Goal: Information Seeking & Learning: Learn about a topic

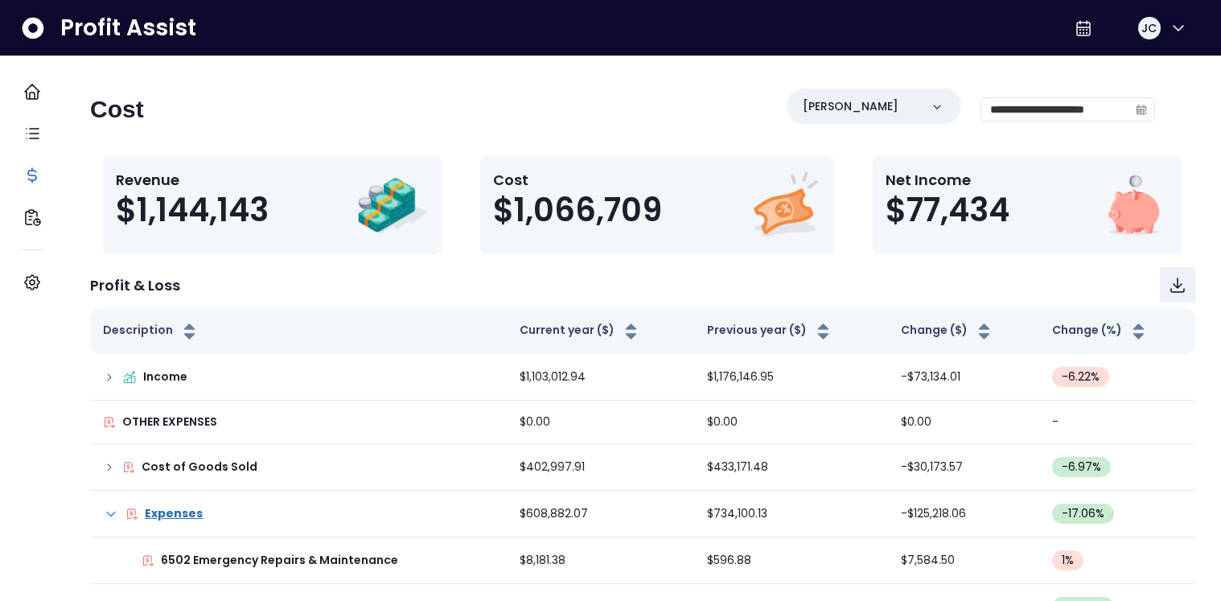
scroll to position [372, 0]
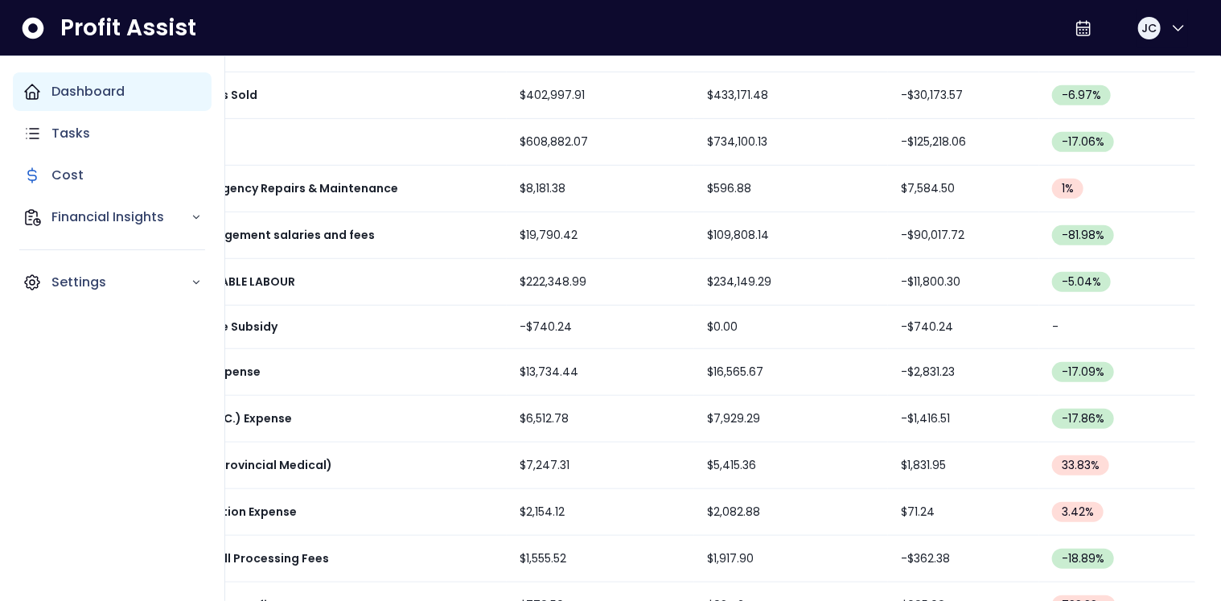
click at [50, 99] on div "Dashboard" at bounding box center [112, 91] width 199 height 39
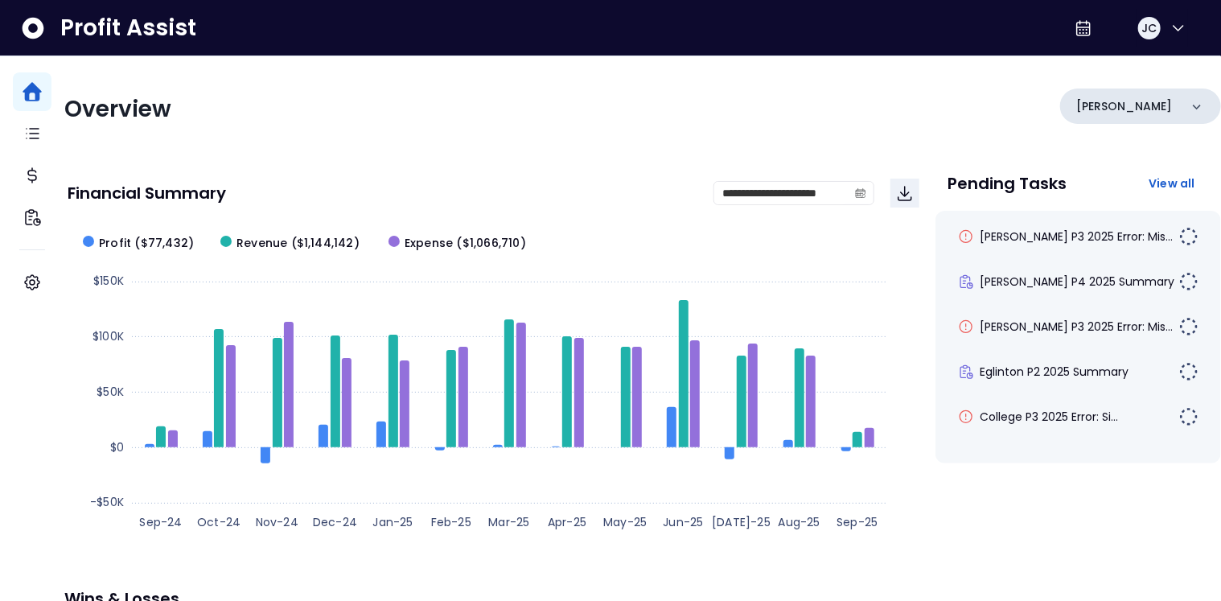
click at [1108, 110] on p "[PERSON_NAME]" at bounding box center [1124, 106] width 96 height 17
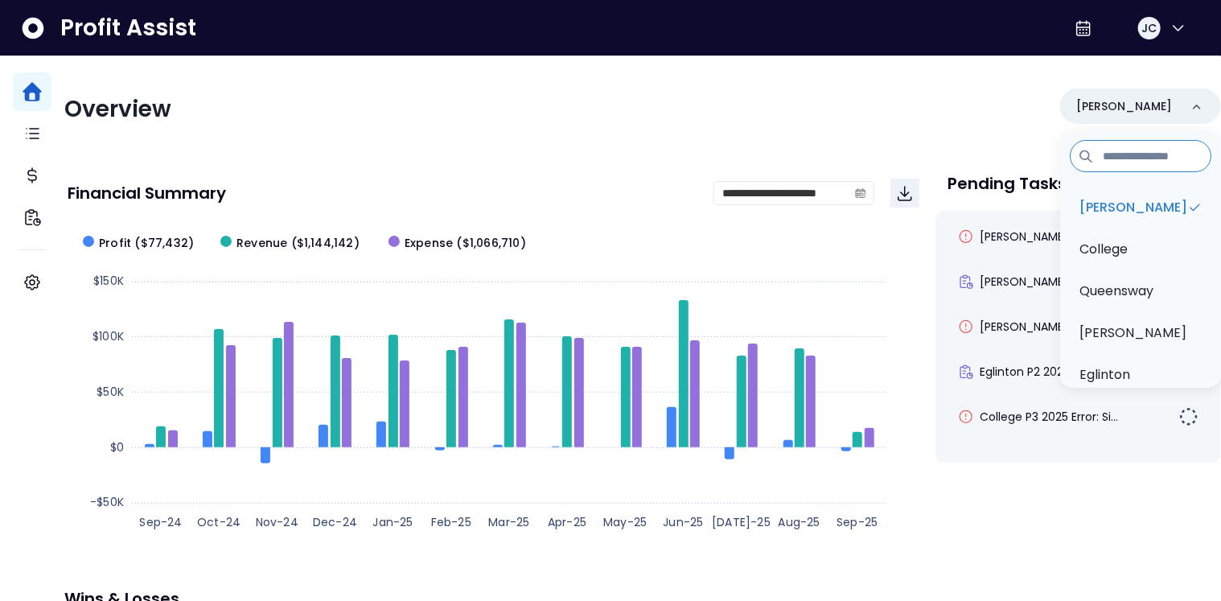
click at [594, 166] on div "**********" at bounding box center [494, 193] width 852 height 55
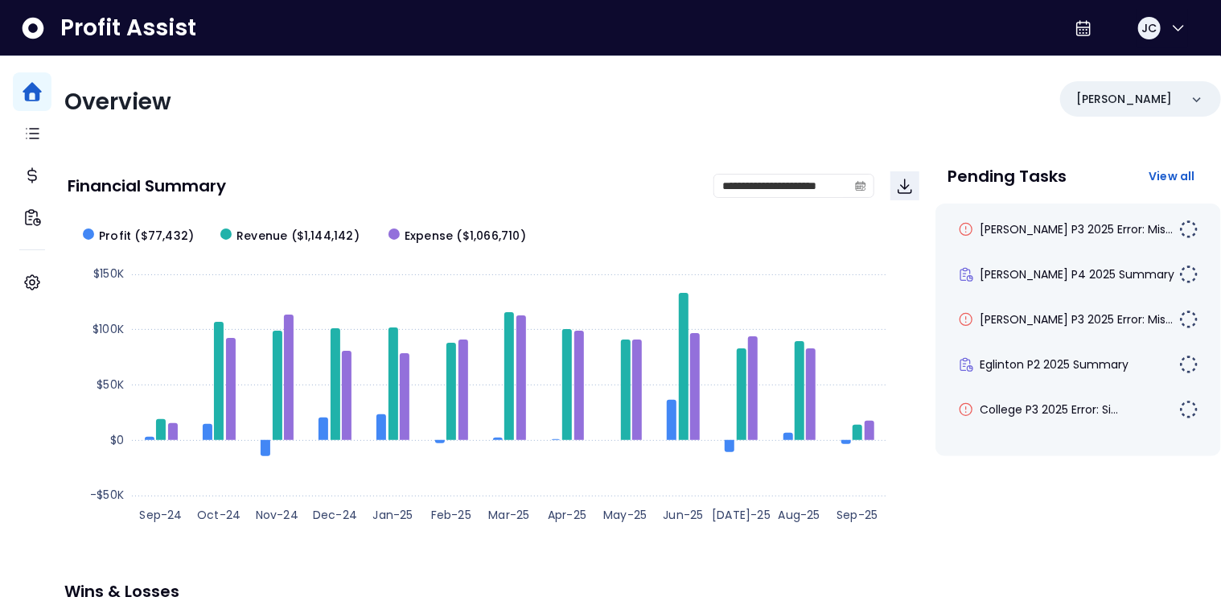
scroll to position [19, 0]
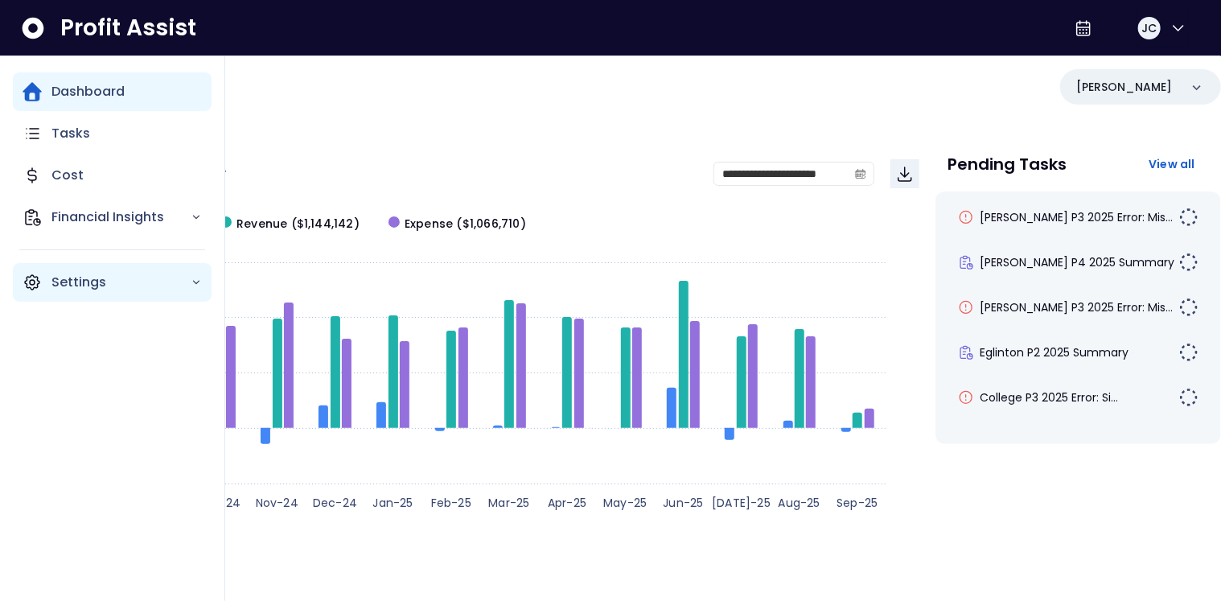
click at [51, 277] on div "Settings" at bounding box center [112, 282] width 199 height 39
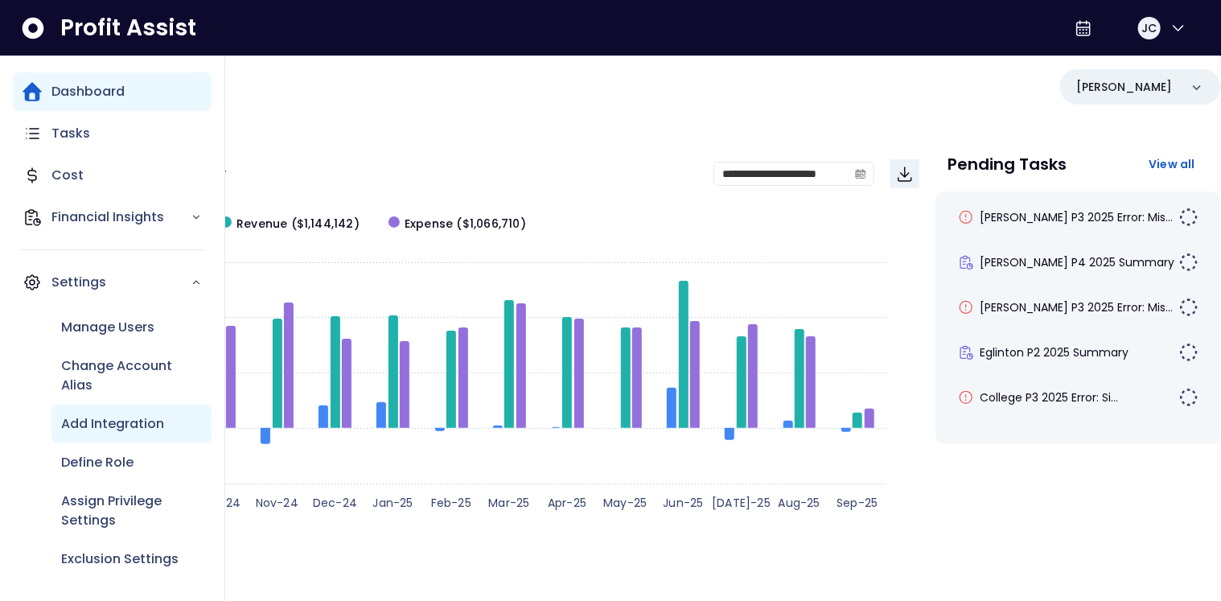
click at [105, 429] on p "Add Integration" at bounding box center [112, 423] width 103 height 19
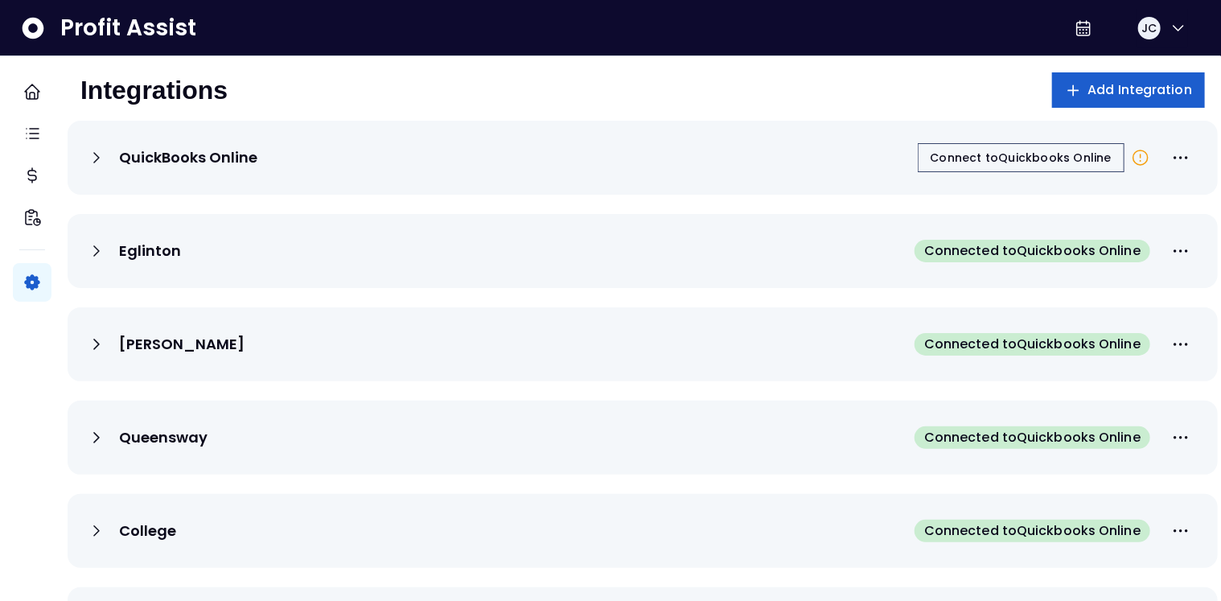
click at [1090, 93] on span "Add Integration" at bounding box center [1140, 89] width 105 height 19
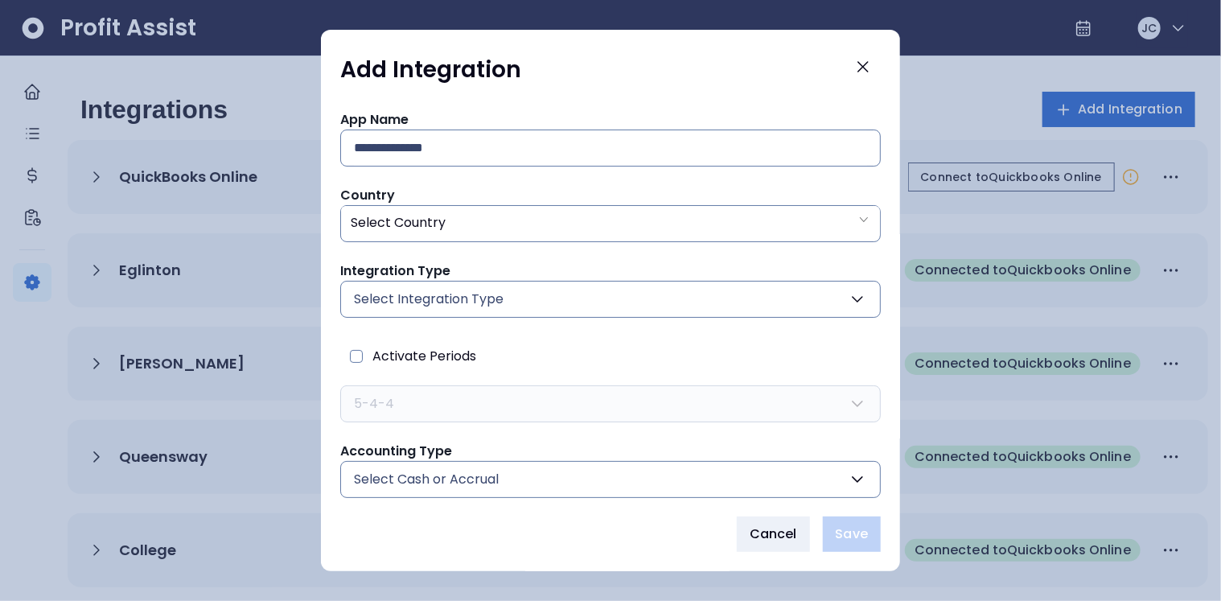
scroll to position [19, 0]
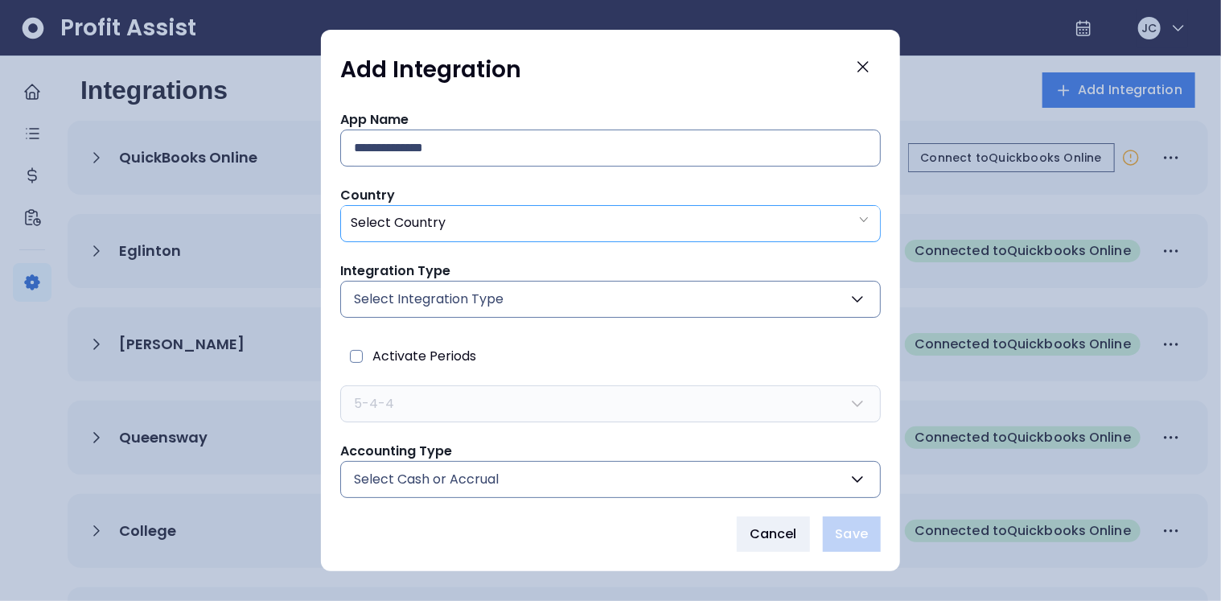
click at [520, 232] on div "Select Country" at bounding box center [610, 222] width 539 height 33
click at [778, 191] on div "Country Select Country" at bounding box center [610, 214] width 540 height 56
click at [534, 306] on button "Select Integration Type" at bounding box center [610, 299] width 540 height 37
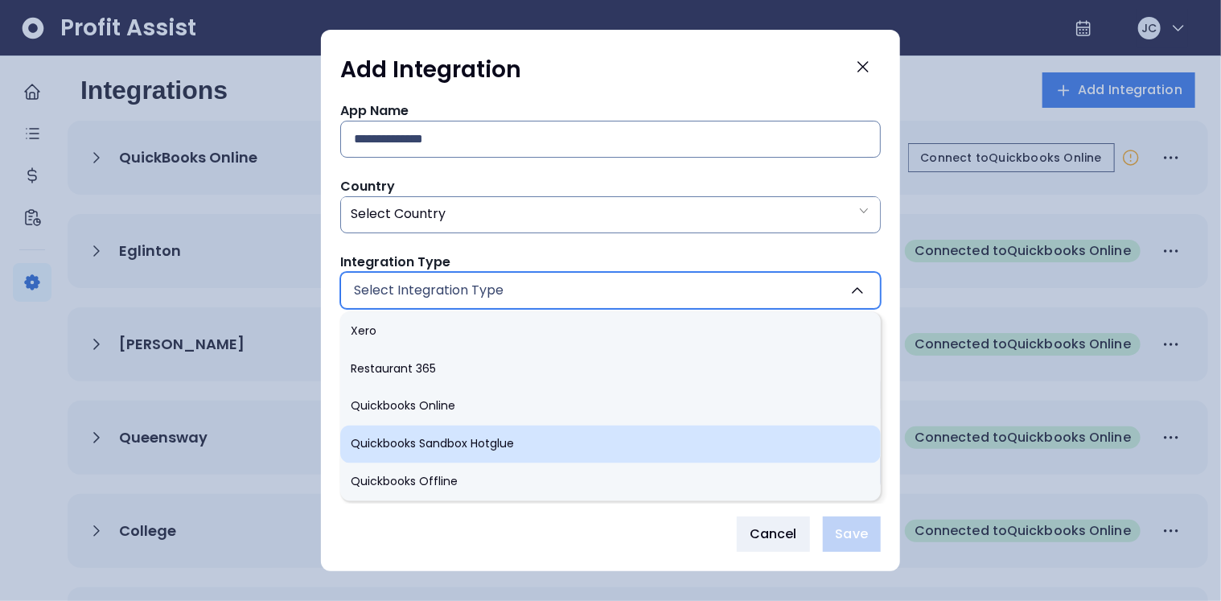
scroll to position [18, 0]
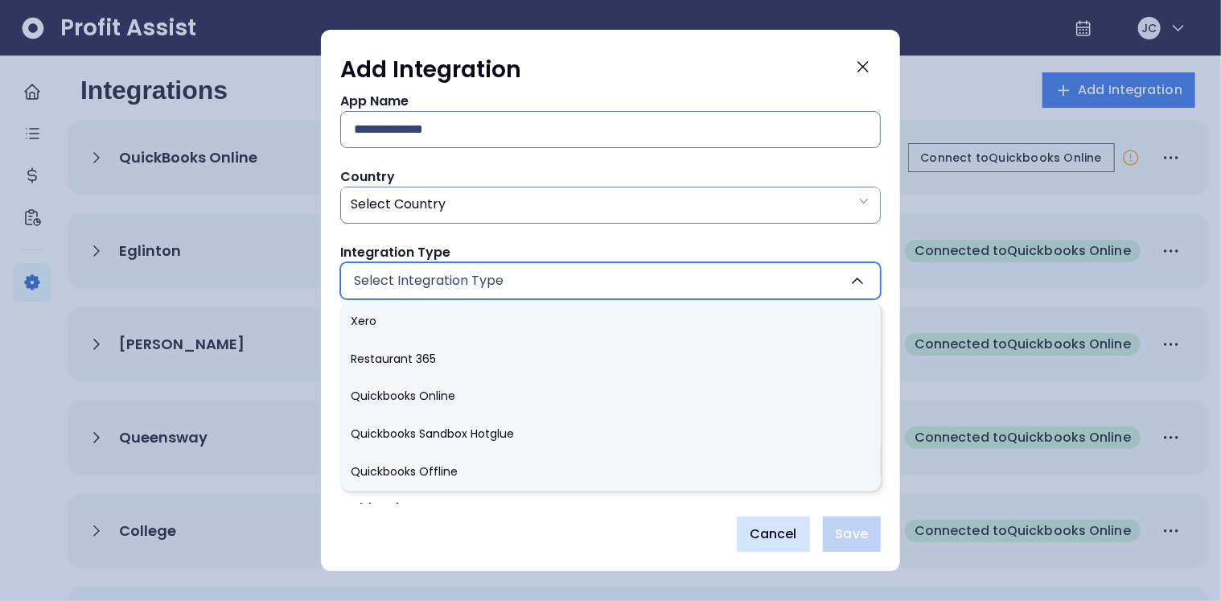
click at [774, 523] on button "Cancel" at bounding box center [773, 533] width 73 height 35
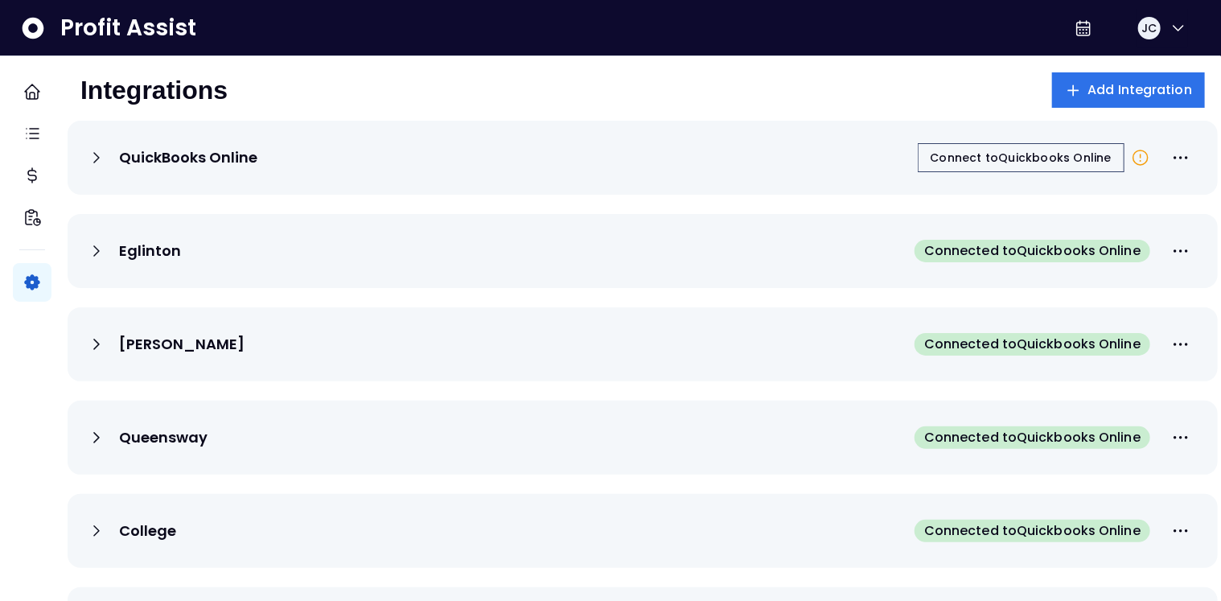
scroll to position [19, 0]
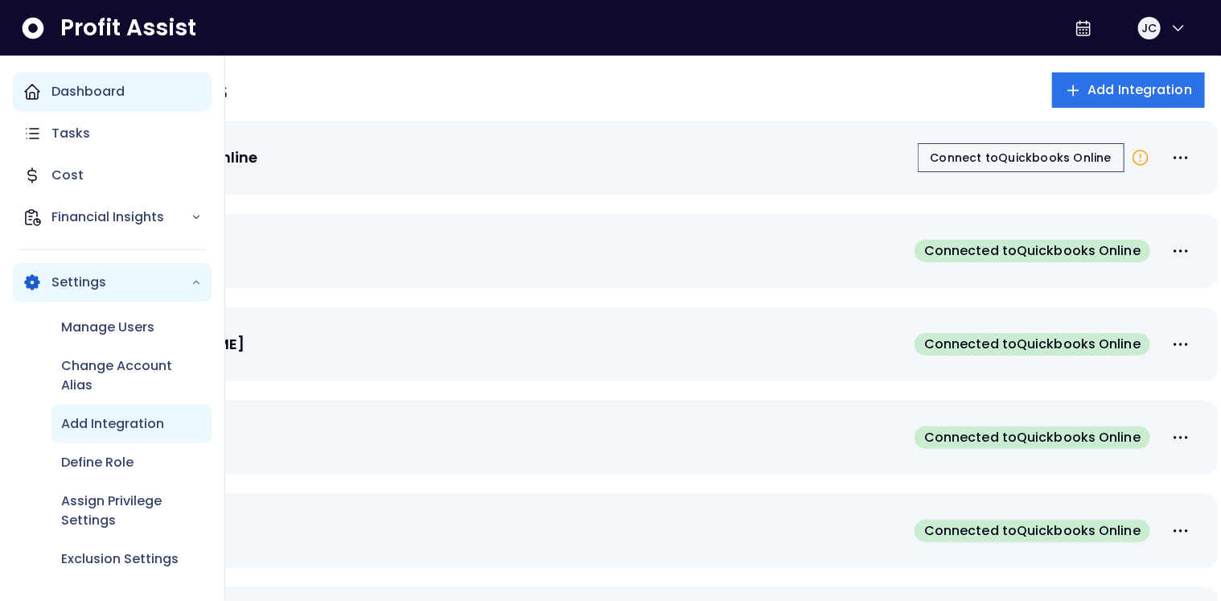
click at [51, 97] on p "Dashboard" at bounding box center [87, 91] width 73 height 19
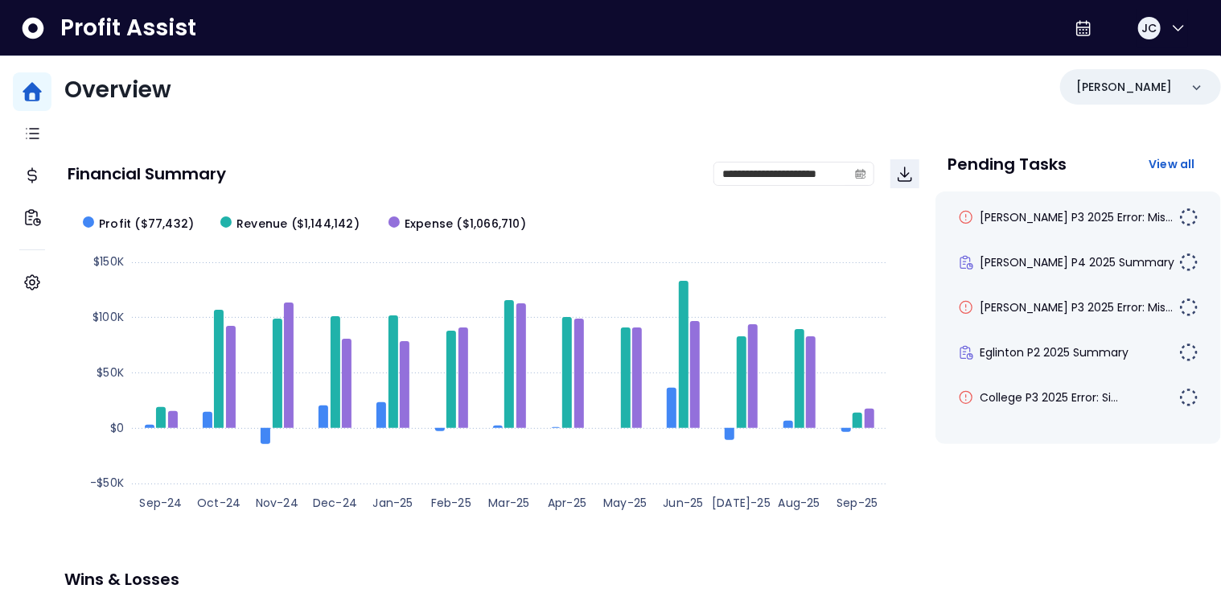
scroll to position [84, 0]
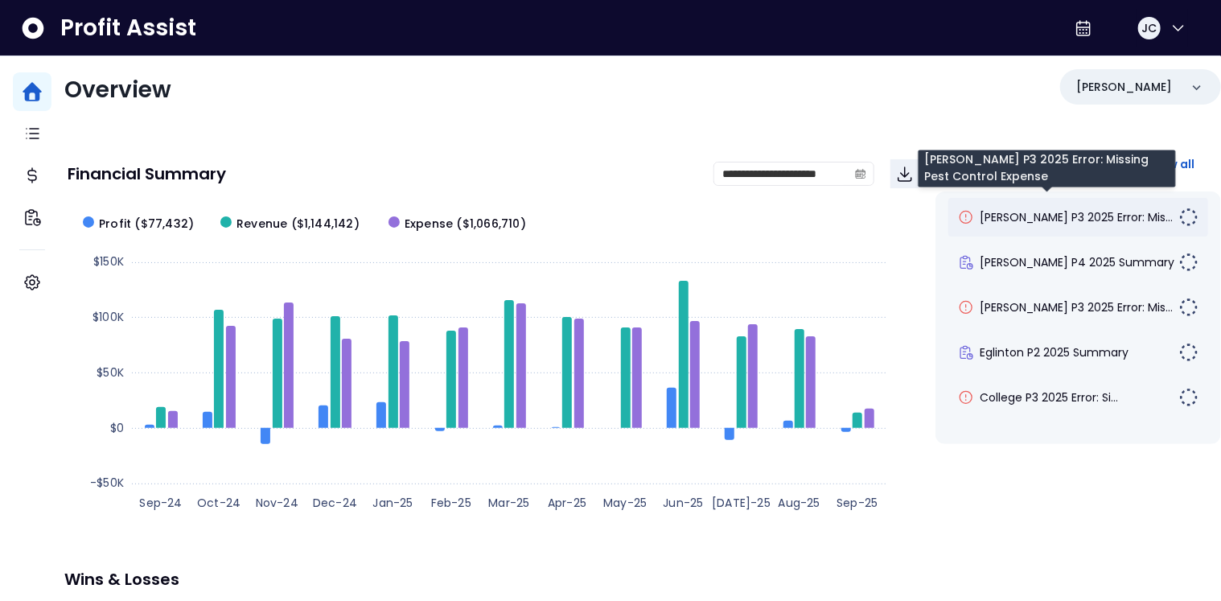
click at [1080, 209] on span "[PERSON_NAME] P3 2025 Error: Mis..." at bounding box center [1076, 217] width 193 height 16
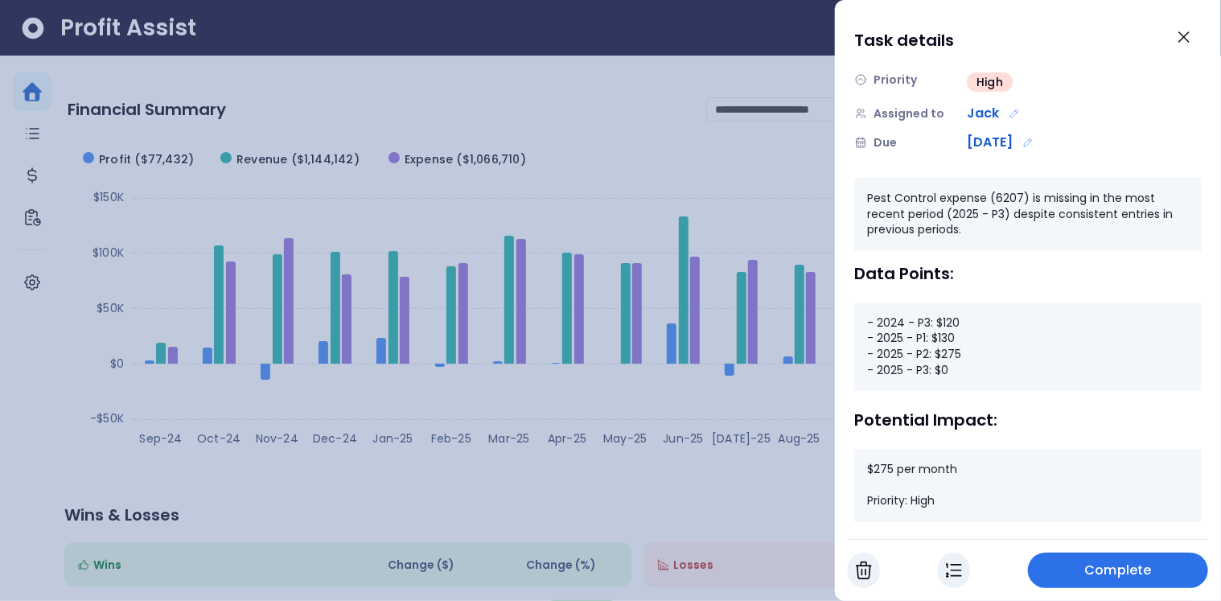
scroll to position [114, 0]
drag, startPoint x: 936, startPoint y: 318, endPoint x: 972, endPoint y: 321, distance: 36.3
click at [972, 321] on div "- 2024 - P3: $120 - 2025 - P1: $130 - 2025 - P2: $275 - 2025 - P3: $0" at bounding box center [1027, 345] width 347 height 88
drag, startPoint x: 932, startPoint y: 335, endPoint x: 955, endPoint y: 338, distance: 23.5
click at [955, 338] on div "- 2024 - P3: $120 - 2025 - P1: $130 - 2025 - P2: $275 - 2025 - P3: $0" at bounding box center [1027, 345] width 347 height 88
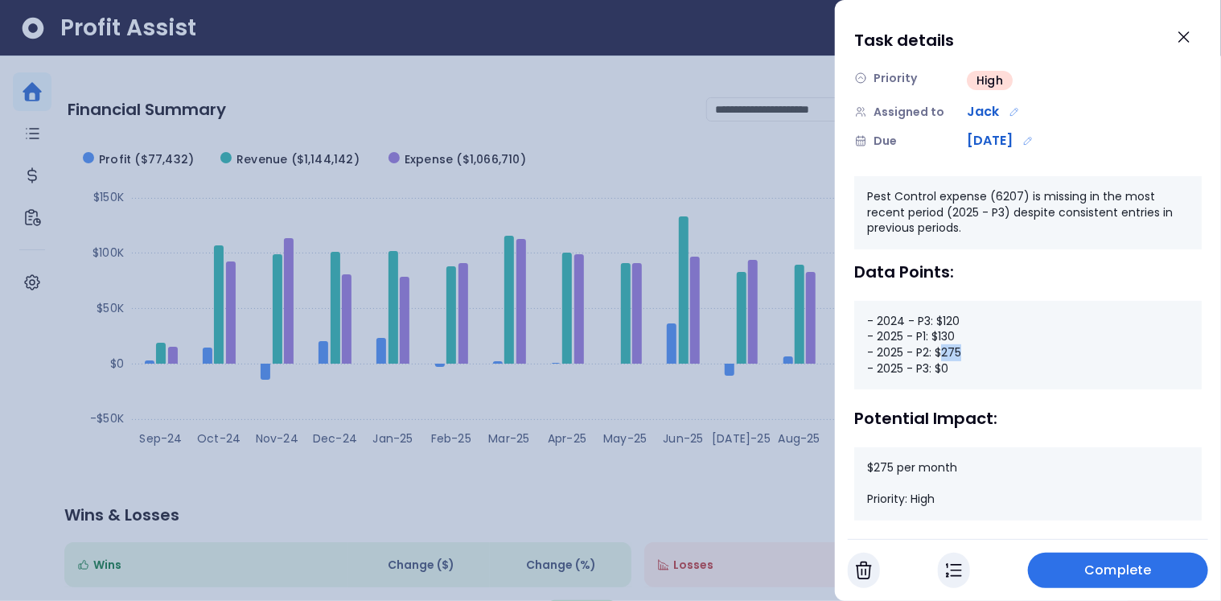
drag, startPoint x: 939, startPoint y: 353, endPoint x: 988, endPoint y: 354, distance: 49.9
click at [988, 354] on div "- 2024 - P3: $120 - 2025 - P1: $130 - 2025 - P2: $275 - 2025 - P3: $0" at bounding box center [1027, 345] width 347 height 88
drag, startPoint x: 934, startPoint y: 366, endPoint x: 963, endPoint y: 368, distance: 29.8
click at [963, 368] on div "- 2024 - P3: $120 - 2025 - P1: $130 - 2025 - P2: $275 - 2025 - P3: $0" at bounding box center [1027, 345] width 347 height 88
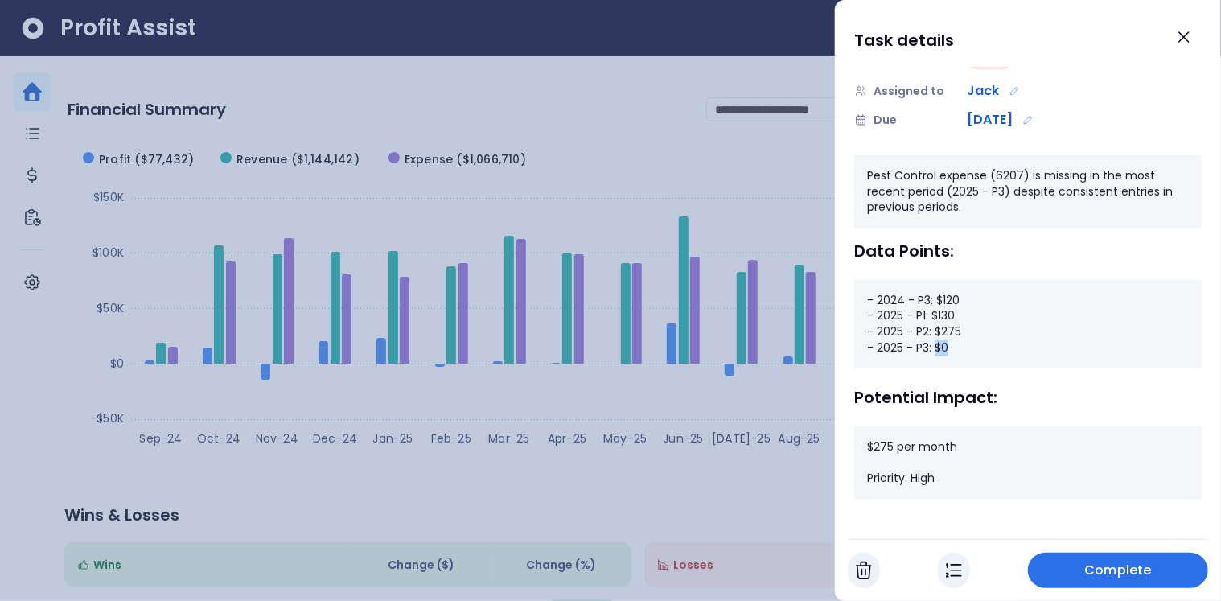
scroll to position [140, 0]
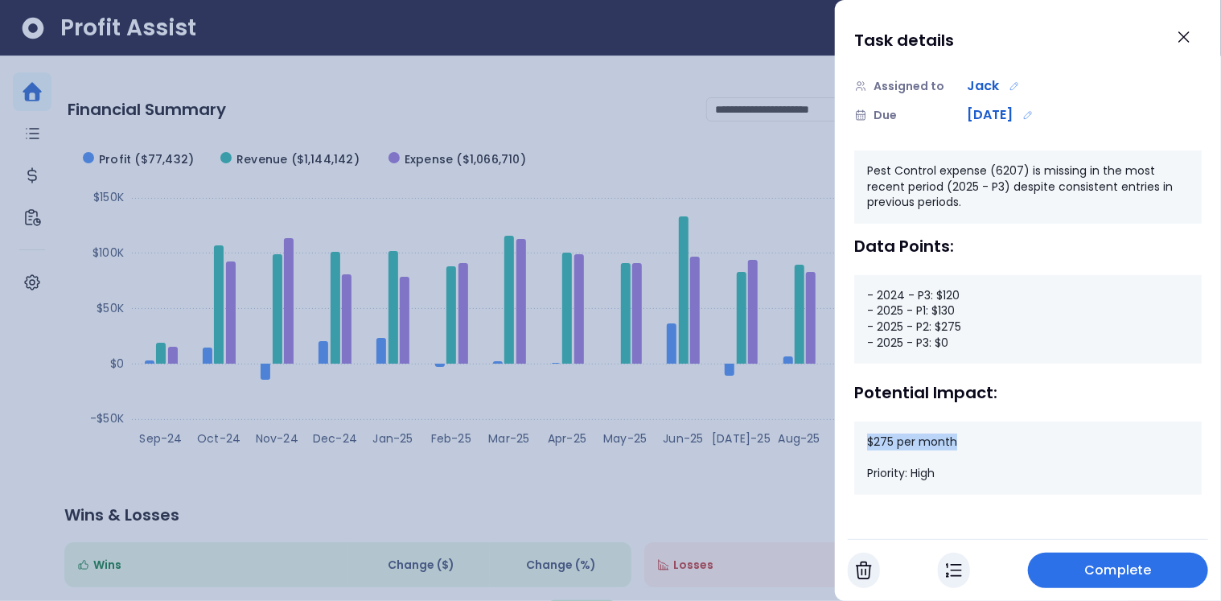
drag, startPoint x: 869, startPoint y: 445, endPoint x: 959, endPoint y: 440, distance: 90.2
click at [959, 440] on div "$275 per month Priority: High" at bounding box center [1027, 457] width 347 height 73
click at [1180, 39] on icon "Close" at bounding box center [1184, 37] width 10 height 10
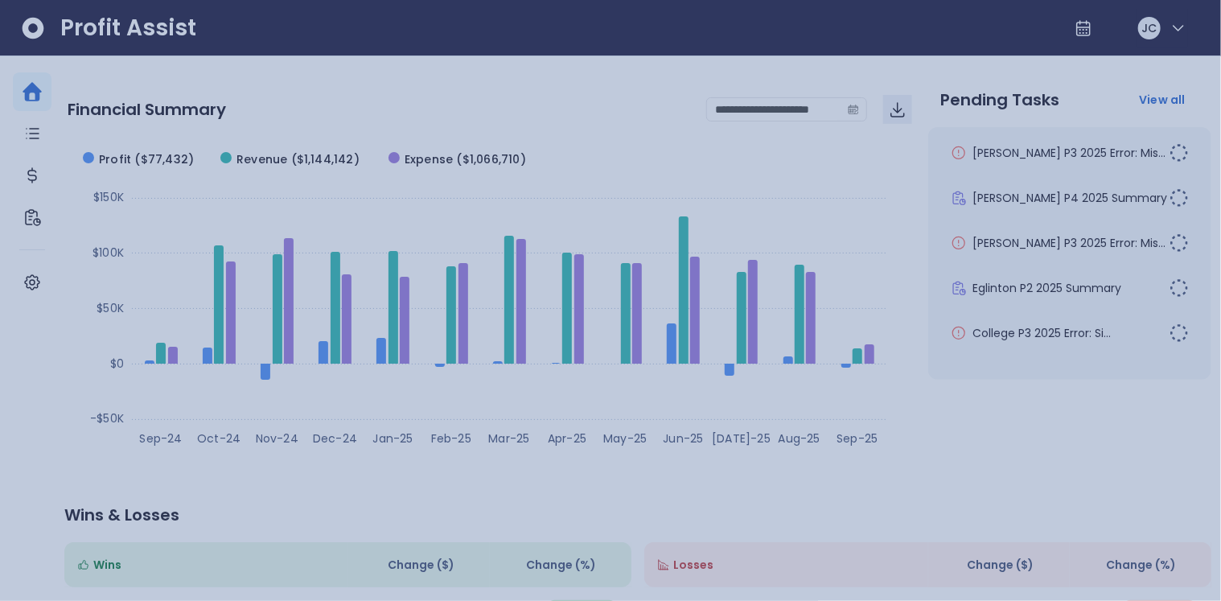
scroll to position [84, 0]
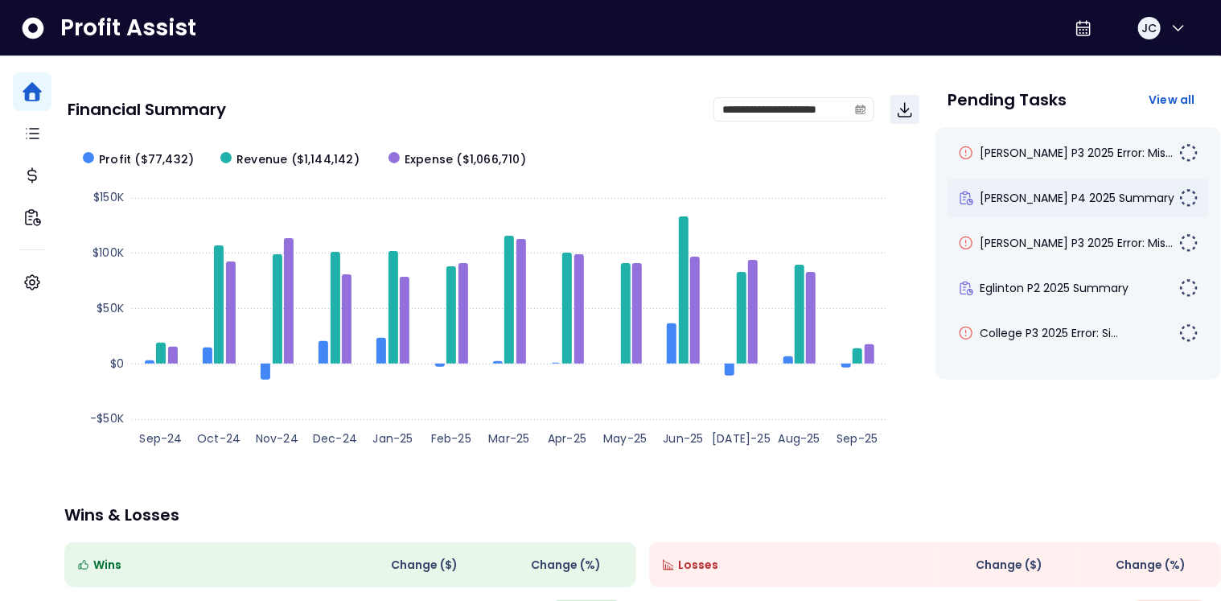
click at [1025, 207] on div "[PERSON_NAME] P4 2025 Summary" at bounding box center [1078, 198] width 261 height 39
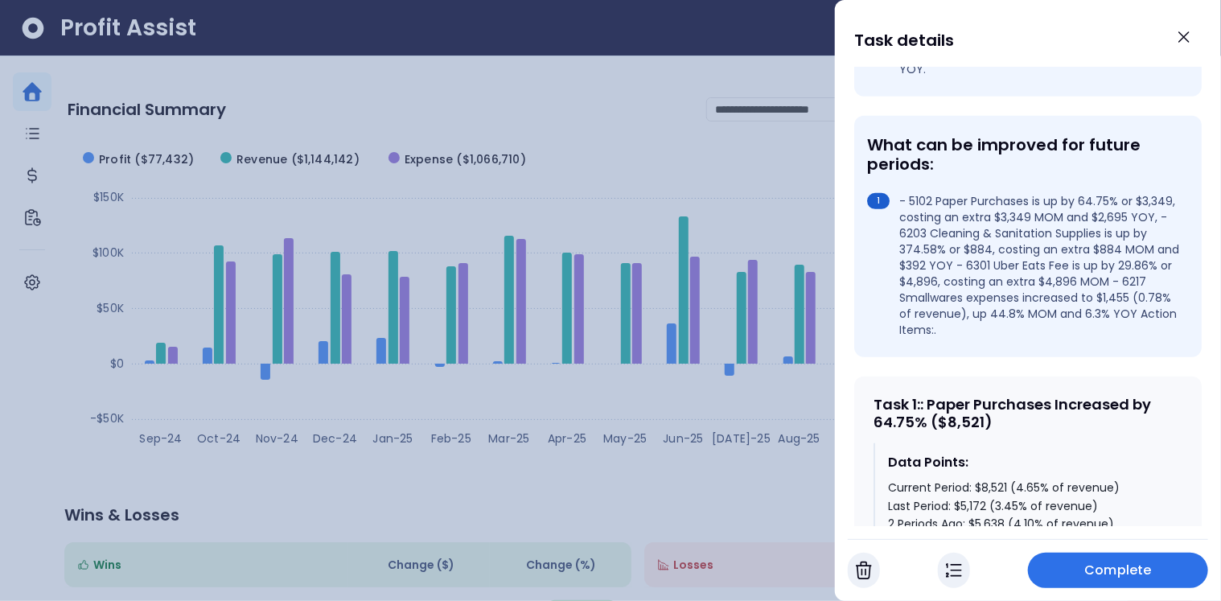
scroll to position [462, 0]
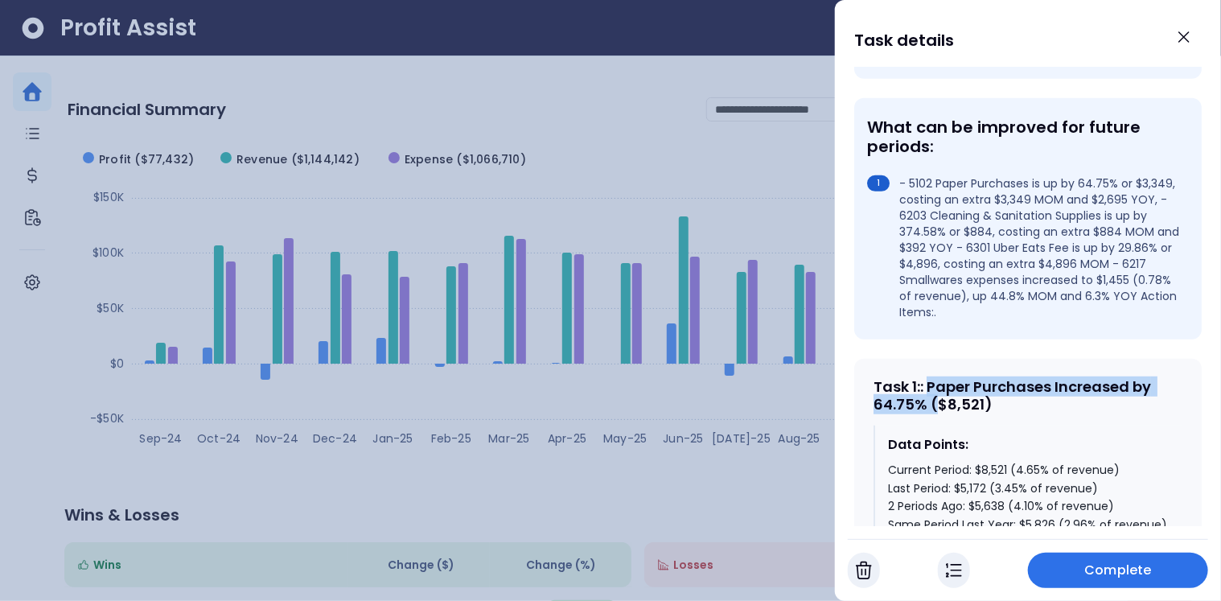
drag, startPoint x: 934, startPoint y: 359, endPoint x: 936, endPoint y: 384, distance: 24.2
click at [936, 384] on div "Task 1 : : Paper Purchases Increased by 64.75% ($8,521)" at bounding box center [1027, 395] width 309 height 35
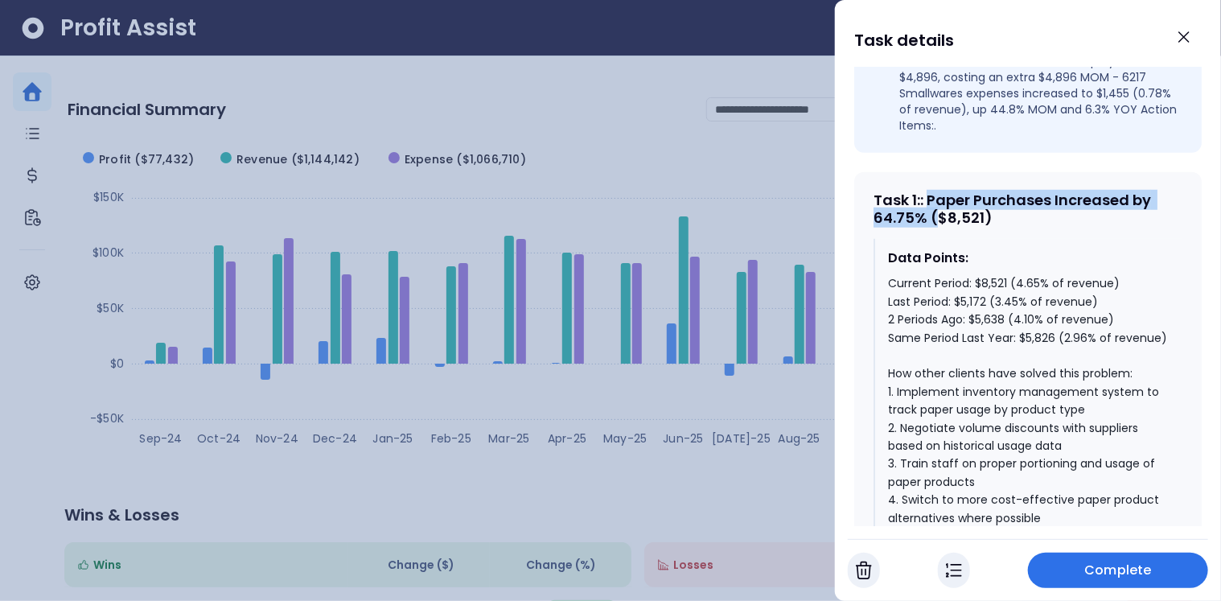
scroll to position [705, 0]
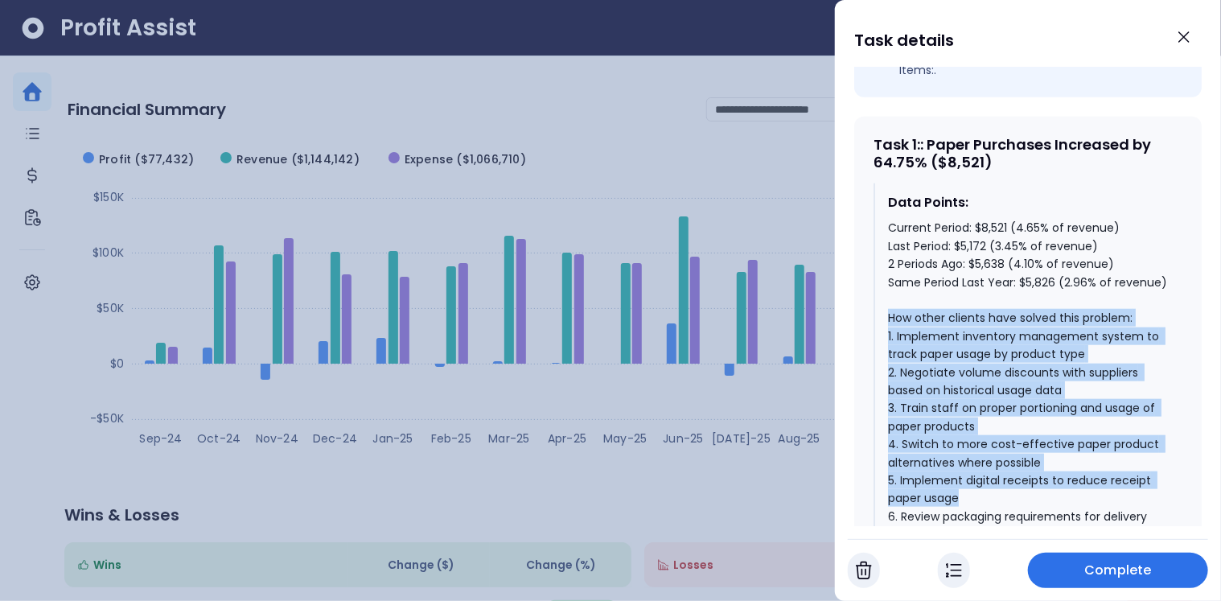
drag, startPoint x: 889, startPoint y: 304, endPoint x: 1030, endPoint y: 481, distance: 226.6
click at [1030, 481] on div "Current Period: $8,521 (4.65% of revenue) Last Period: $5,172 (3.45% of revenue…" at bounding box center [1028, 408] width 281 height 378
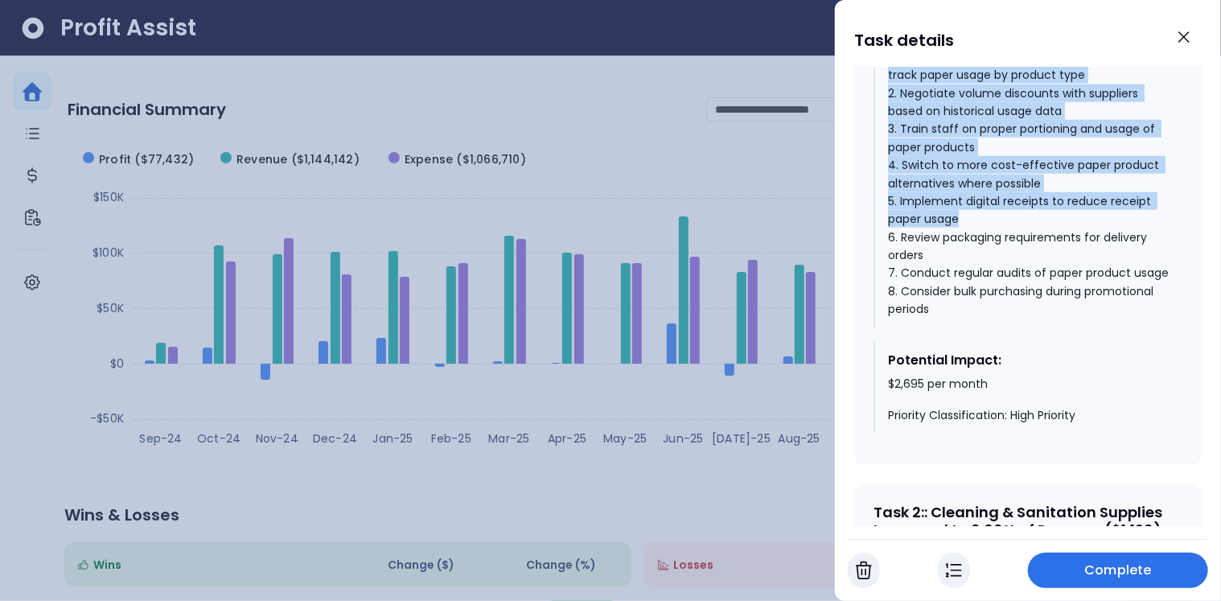
scroll to position [1031, 0]
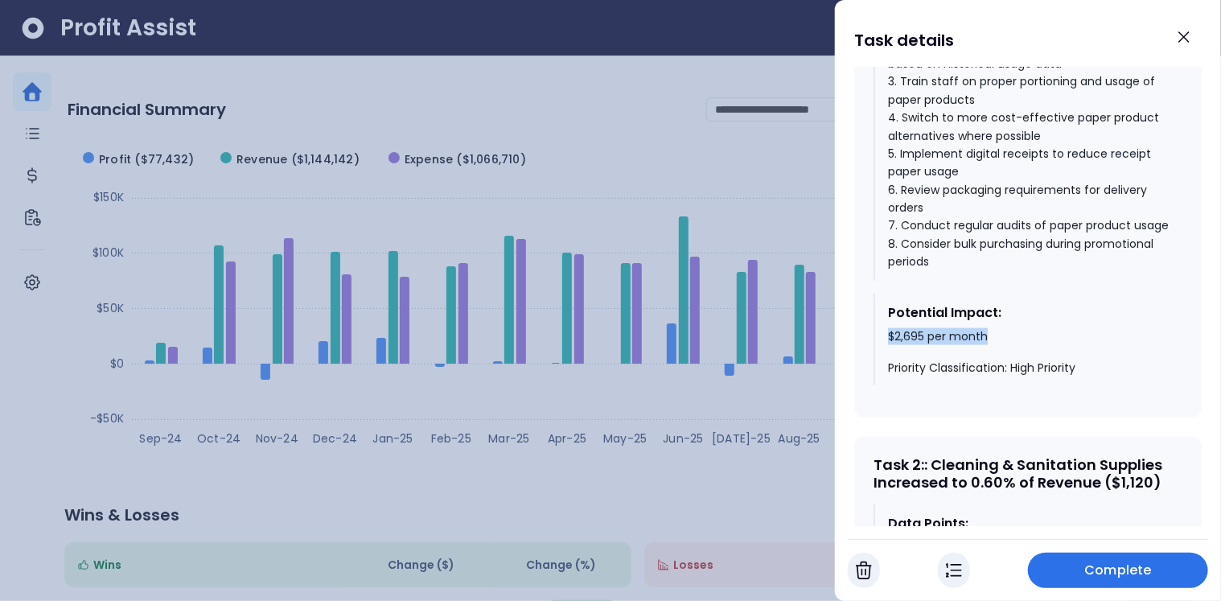
drag, startPoint x: 887, startPoint y: 347, endPoint x: 1018, endPoint y: 348, distance: 131.1
click at [1017, 348] on div "Potential Impact: $2,695 per month Priority Classification: High Priority" at bounding box center [1027, 340] width 309 height 92
click at [1190, 39] on icon "Close" at bounding box center [1183, 36] width 19 height 19
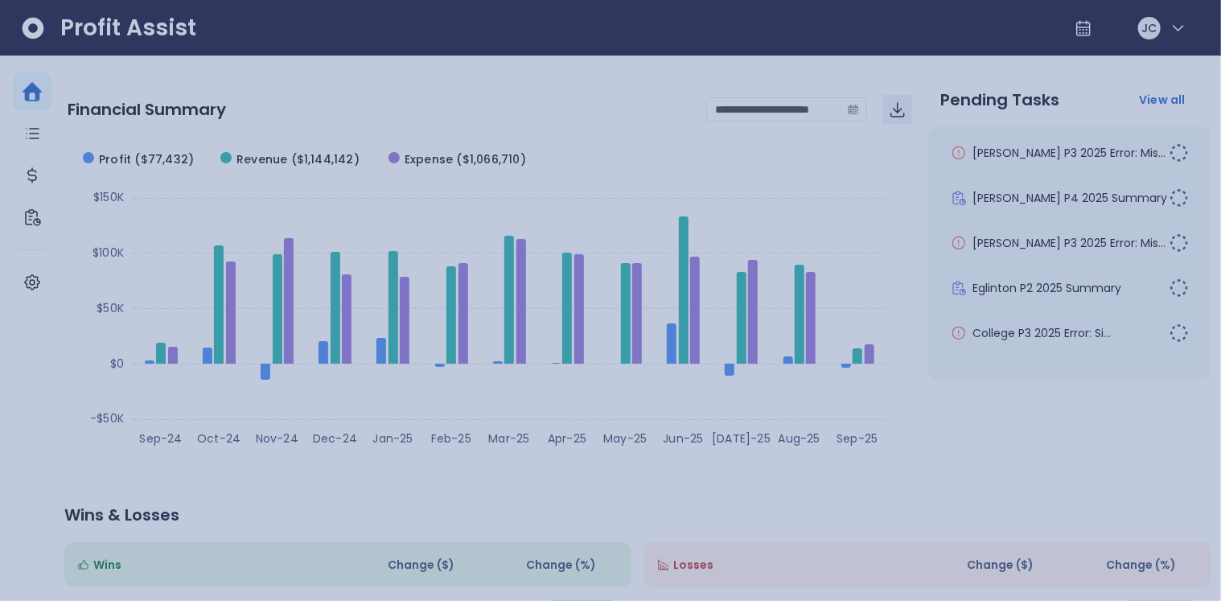
scroll to position [84, 0]
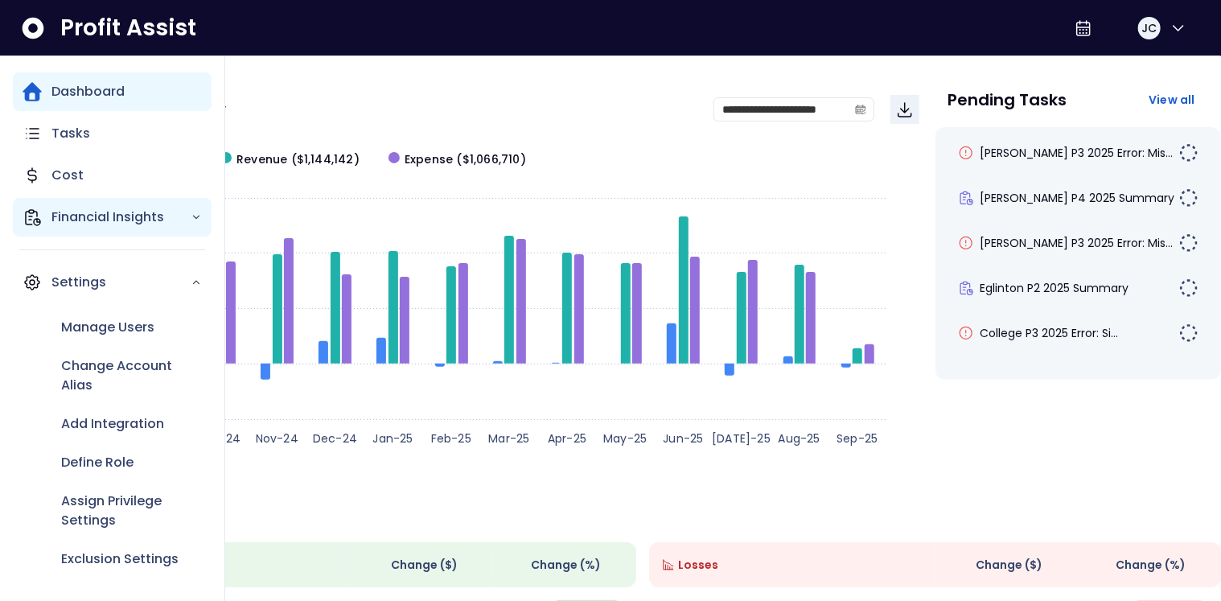
click at [79, 213] on p "Financial Insights" at bounding box center [120, 216] width 139 height 19
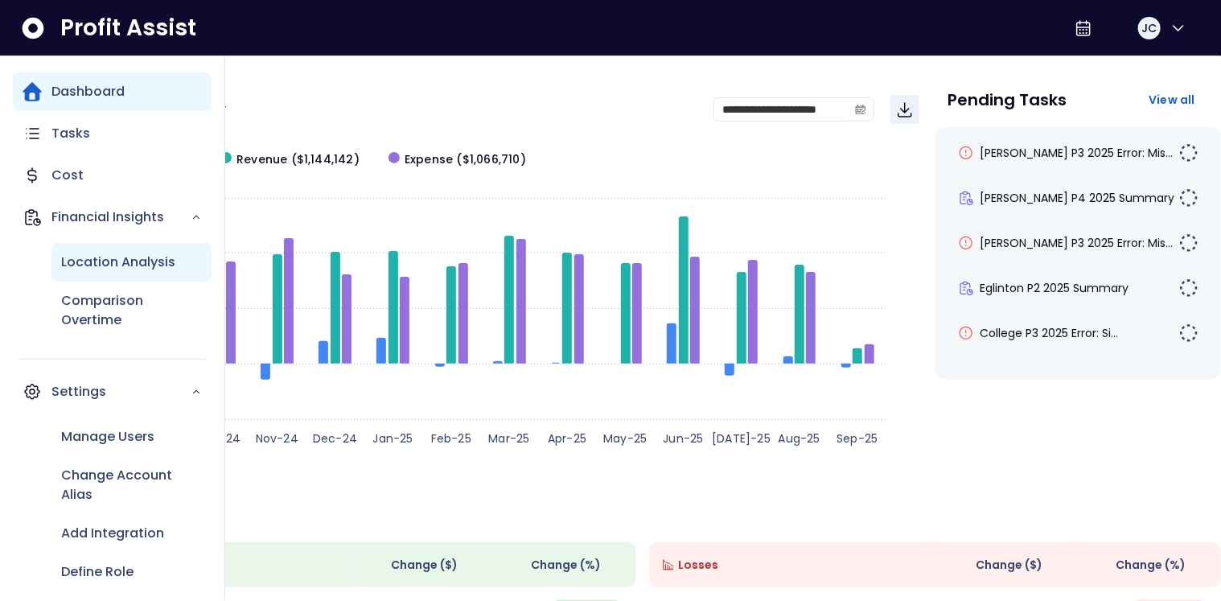
click at [99, 262] on p "Location Analysis" at bounding box center [118, 262] width 114 height 19
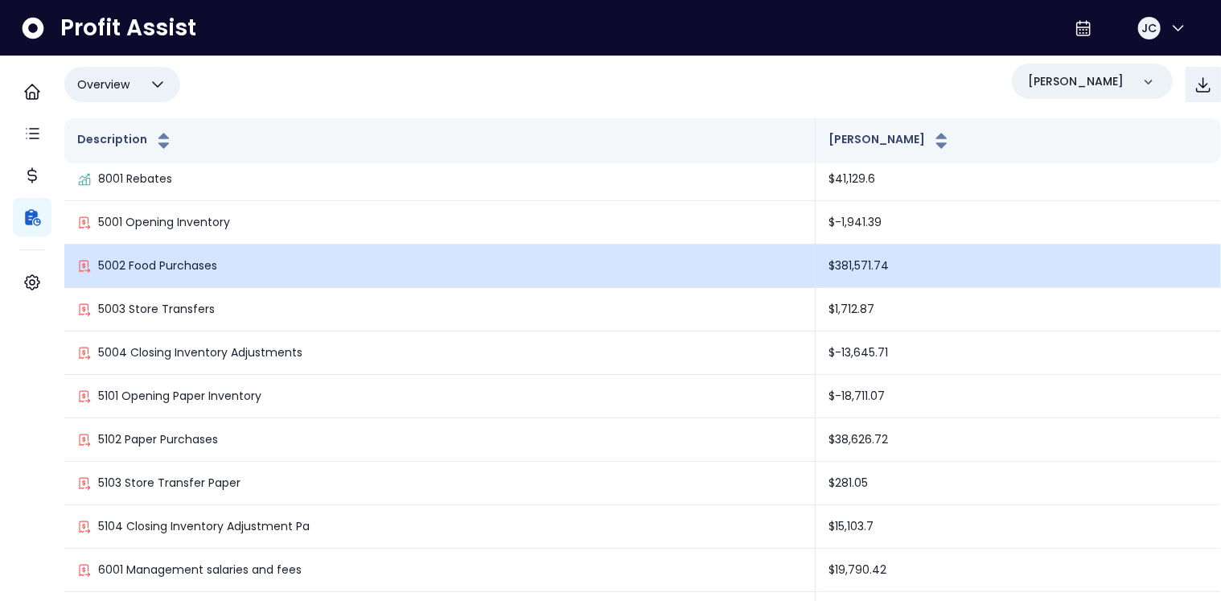
scroll to position [104, 0]
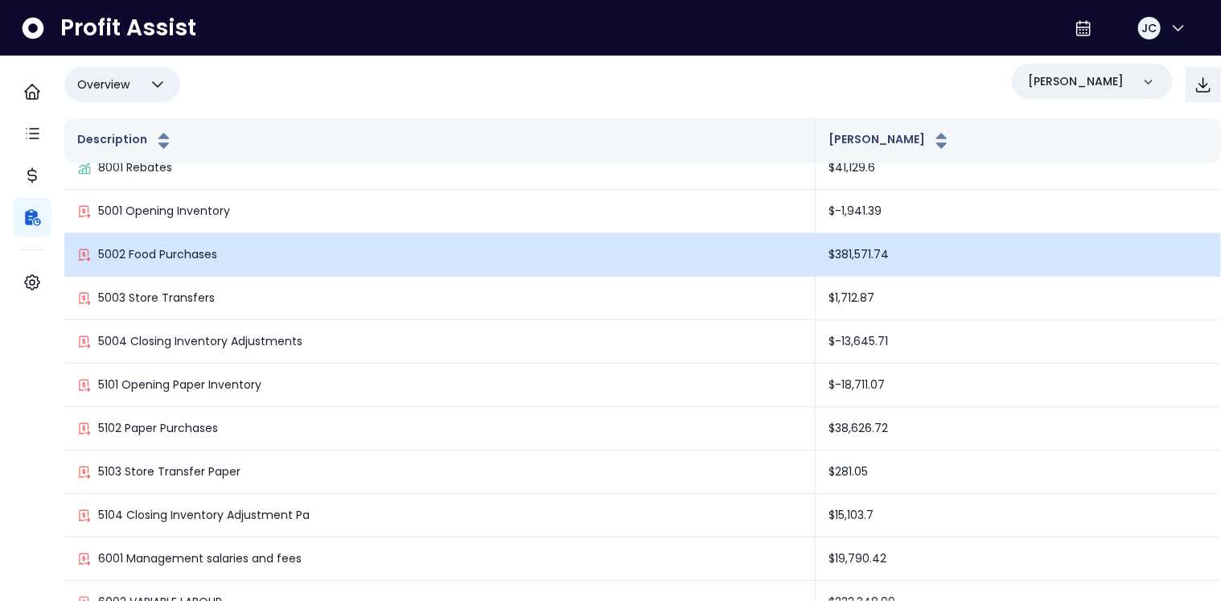
click at [197, 263] on p "5002 Food Purchases" at bounding box center [157, 254] width 119 height 17
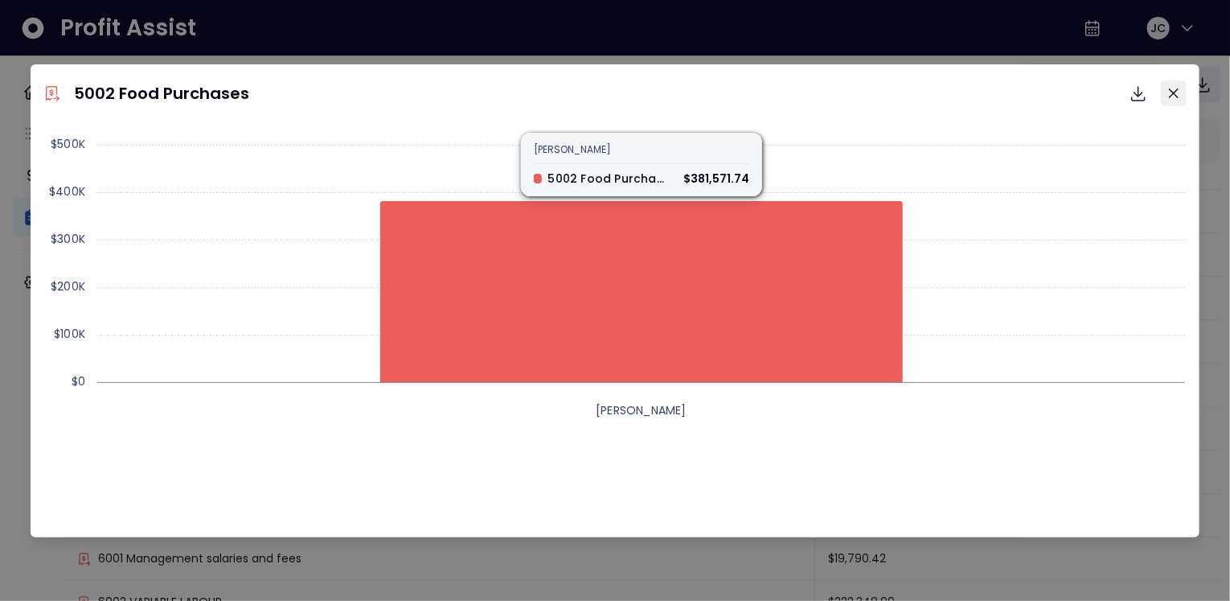
click at [1176, 94] on icon "Close" at bounding box center [1174, 93] width 10 height 10
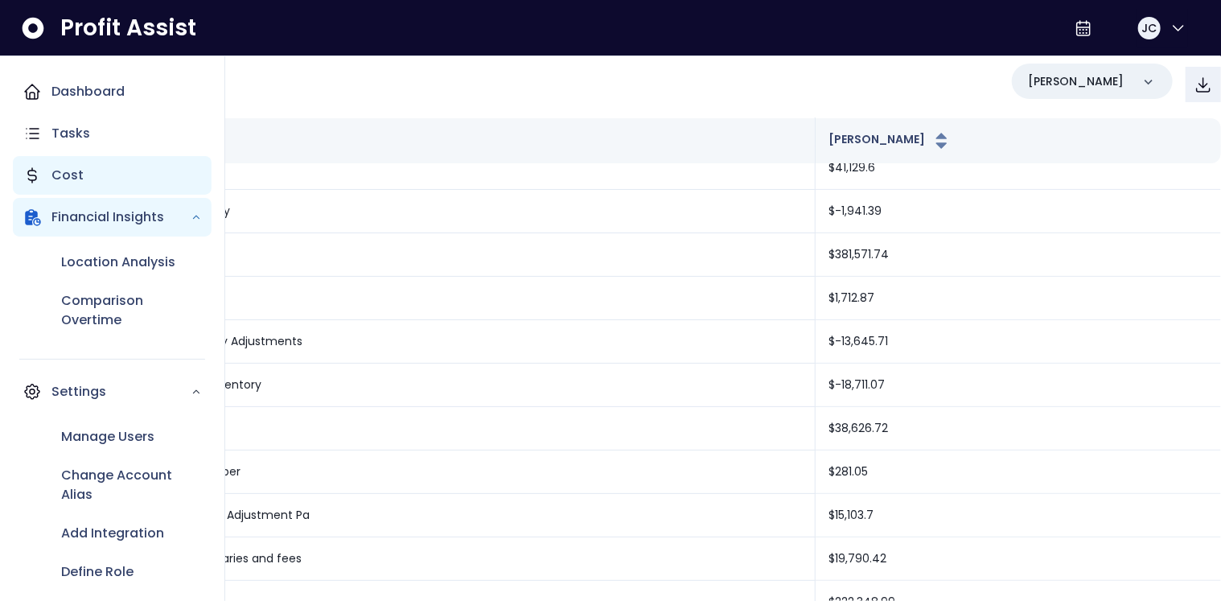
click at [64, 174] on p "Cost" at bounding box center [67, 175] width 32 height 19
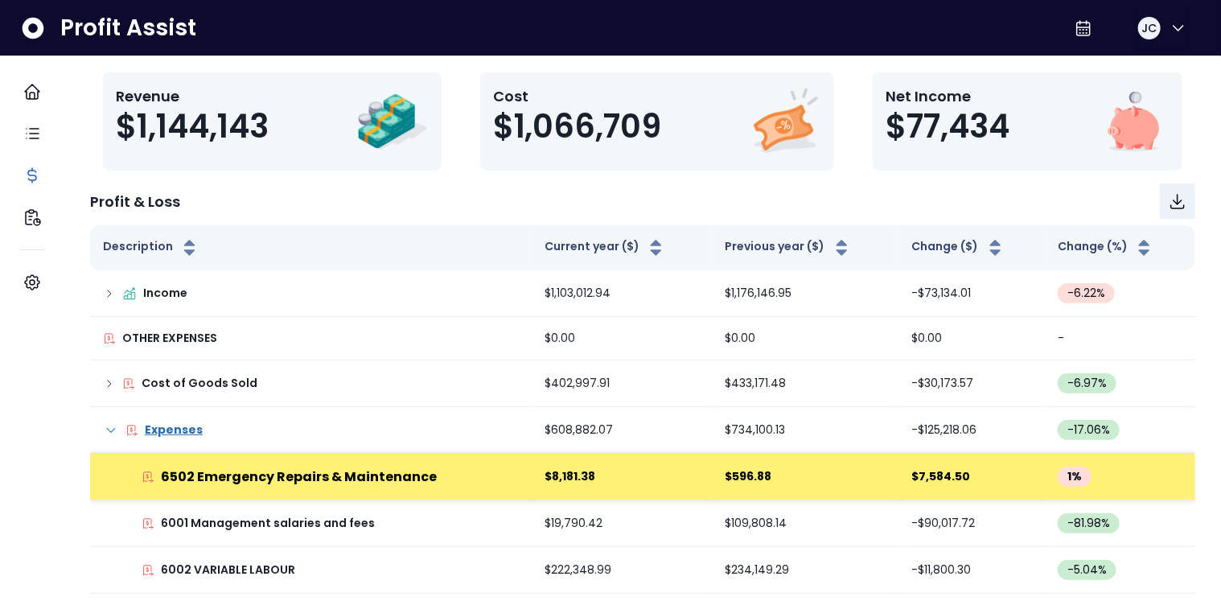
scroll to position [280, 0]
click at [275, 467] on p "6502 Emergency Repairs & Maintenance" at bounding box center [299, 476] width 276 height 19
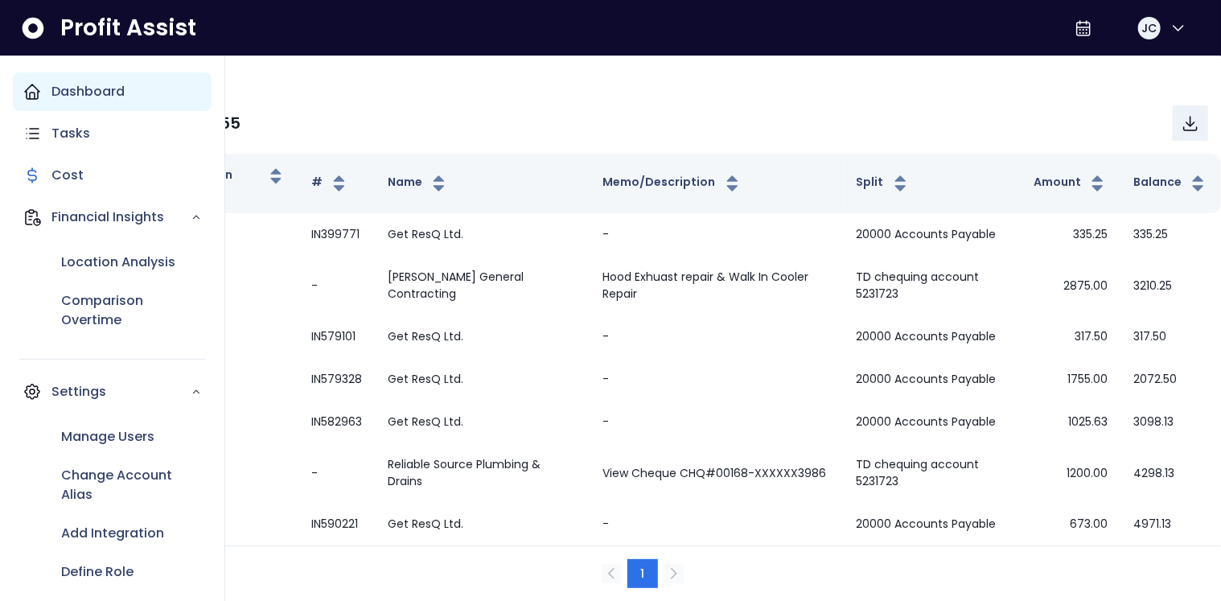
click at [57, 88] on p "Dashboard" at bounding box center [87, 91] width 73 height 19
